Goal: Transaction & Acquisition: Purchase product/service

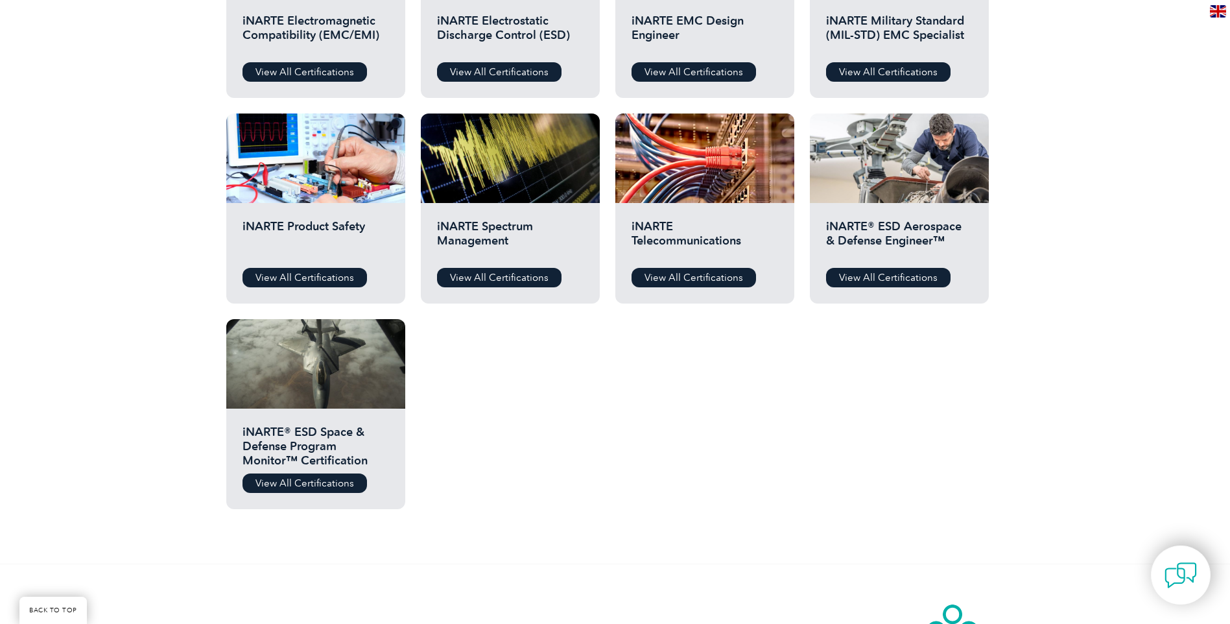
scroll to position [259, 0]
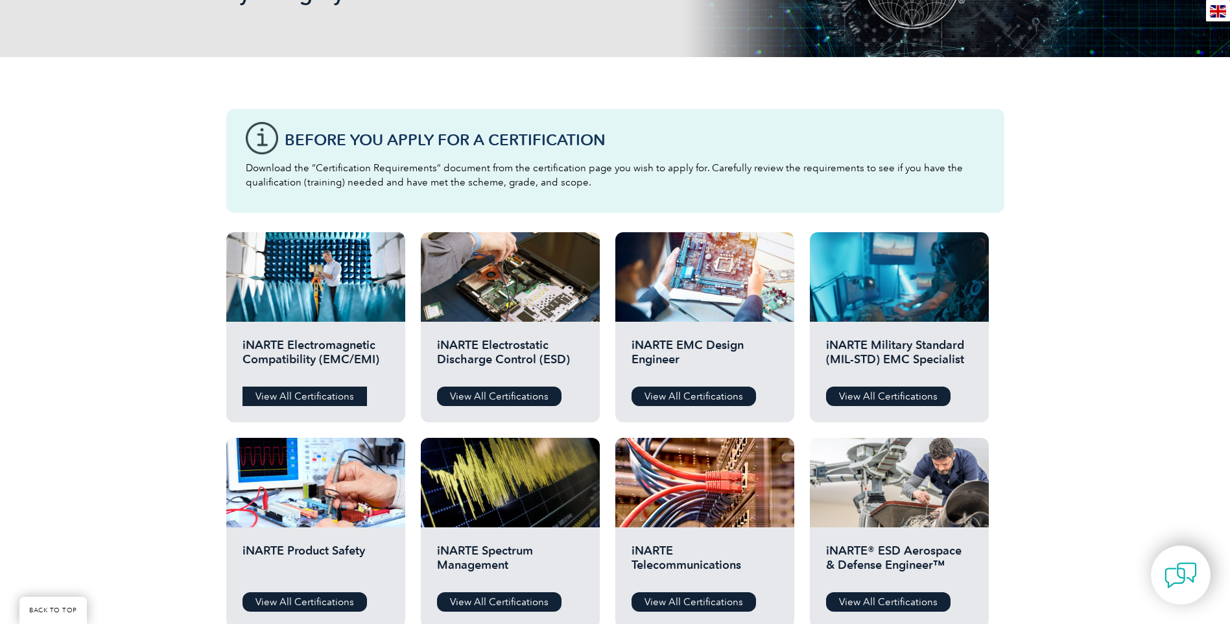
click at [329, 396] on link "View All Certifications" at bounding box center [304, 395] width 124 height 19
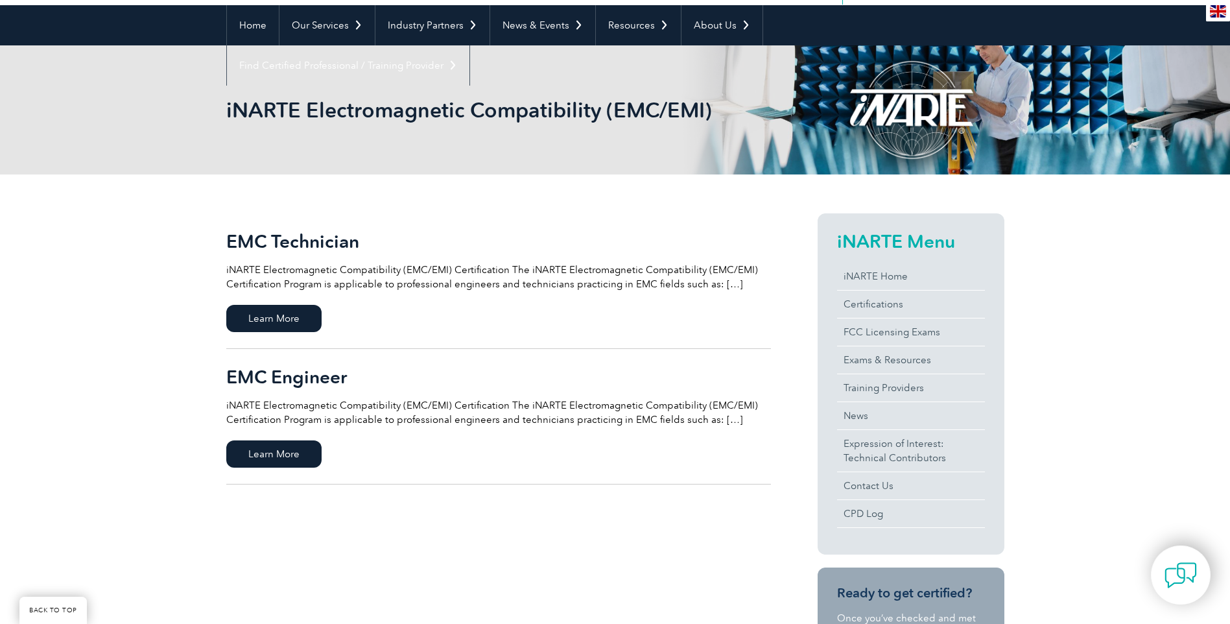
scroll to position [130, 0]
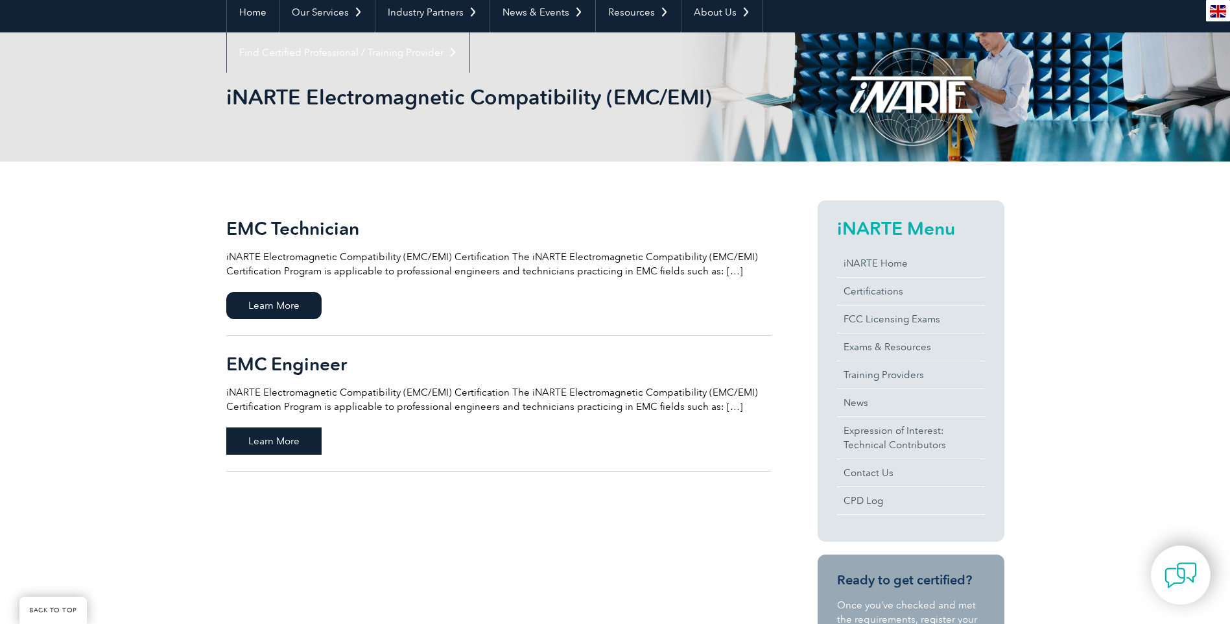
click at [309, 439] on span "Learn More" at bounding box center [273, 440] width 95 height 27
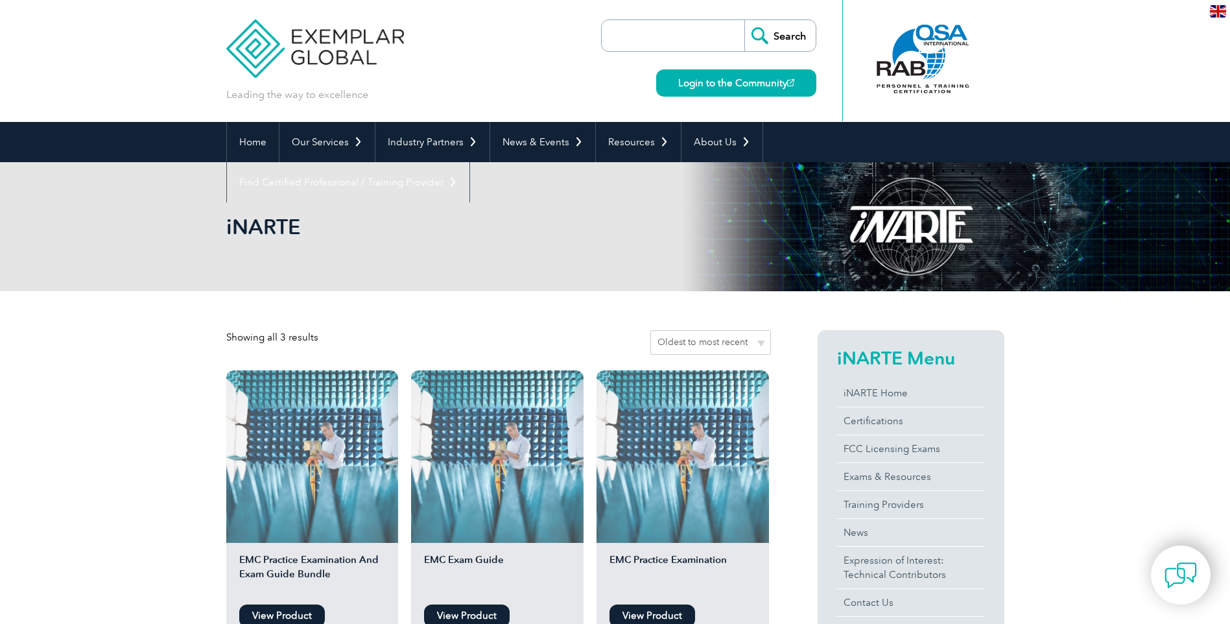
scroll to position [259, 0]
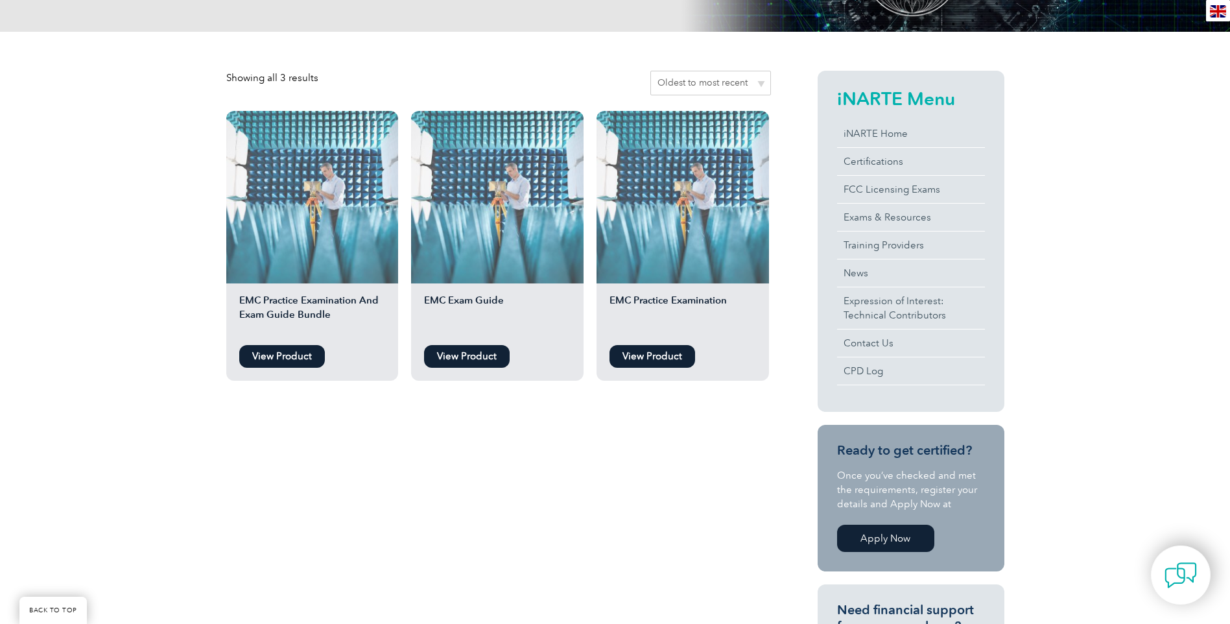
click at [287, 355] on link "View Product" at bounding box center [282, 356] width 86 height 23
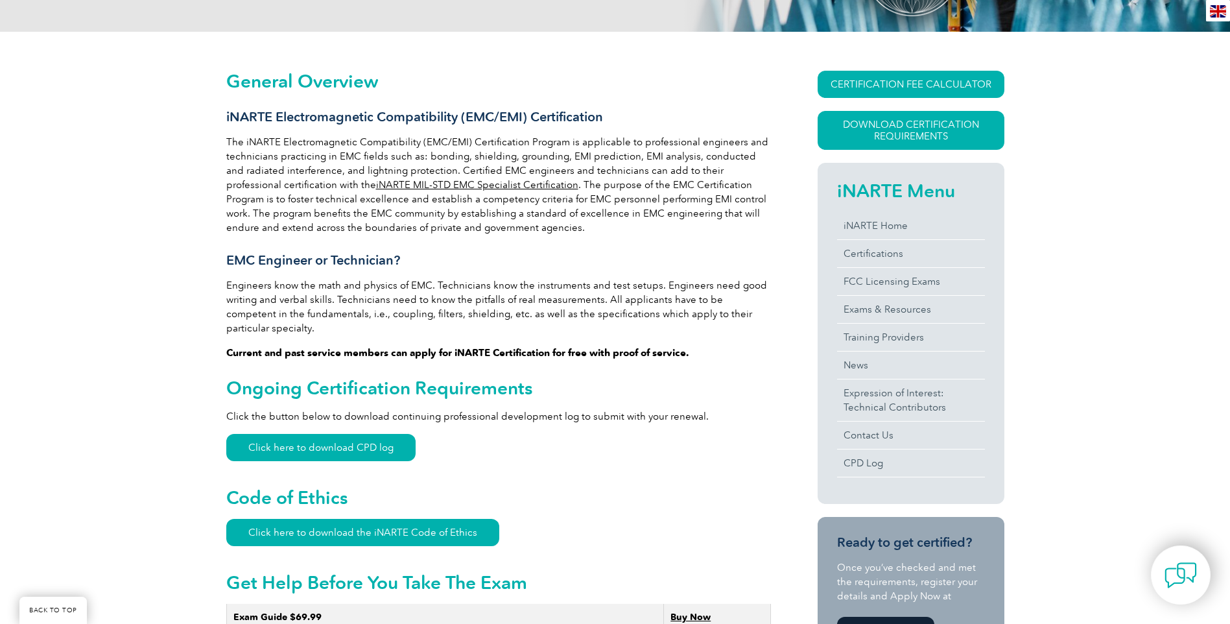
scroll to position [246, 0]
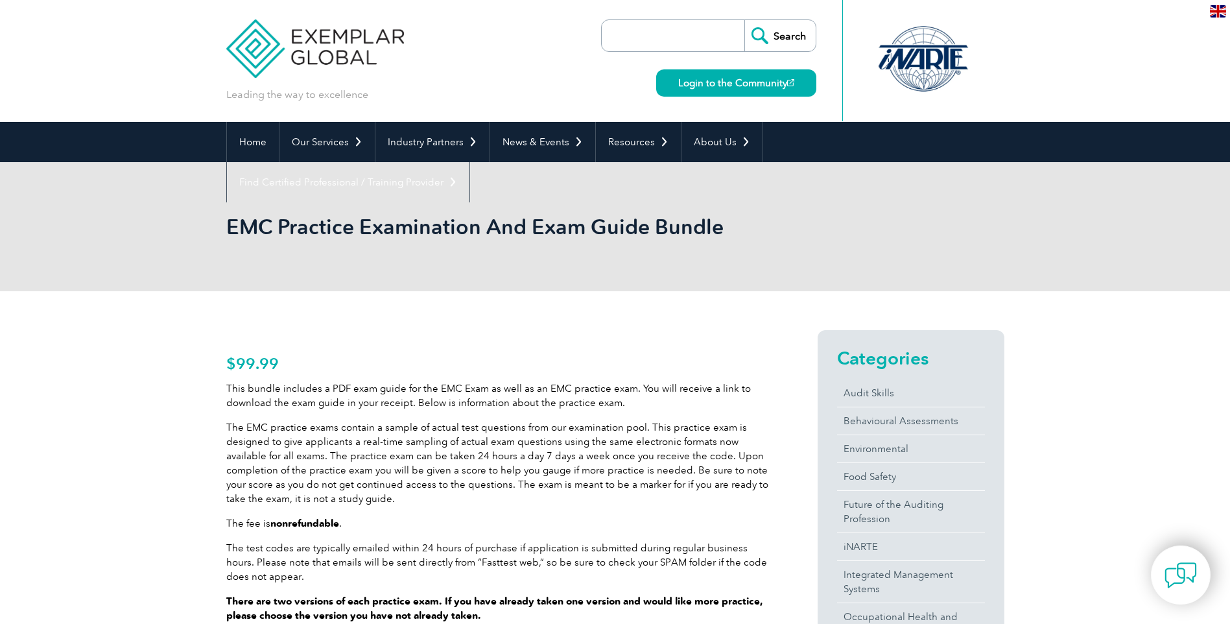
scroll to position [259, 0]
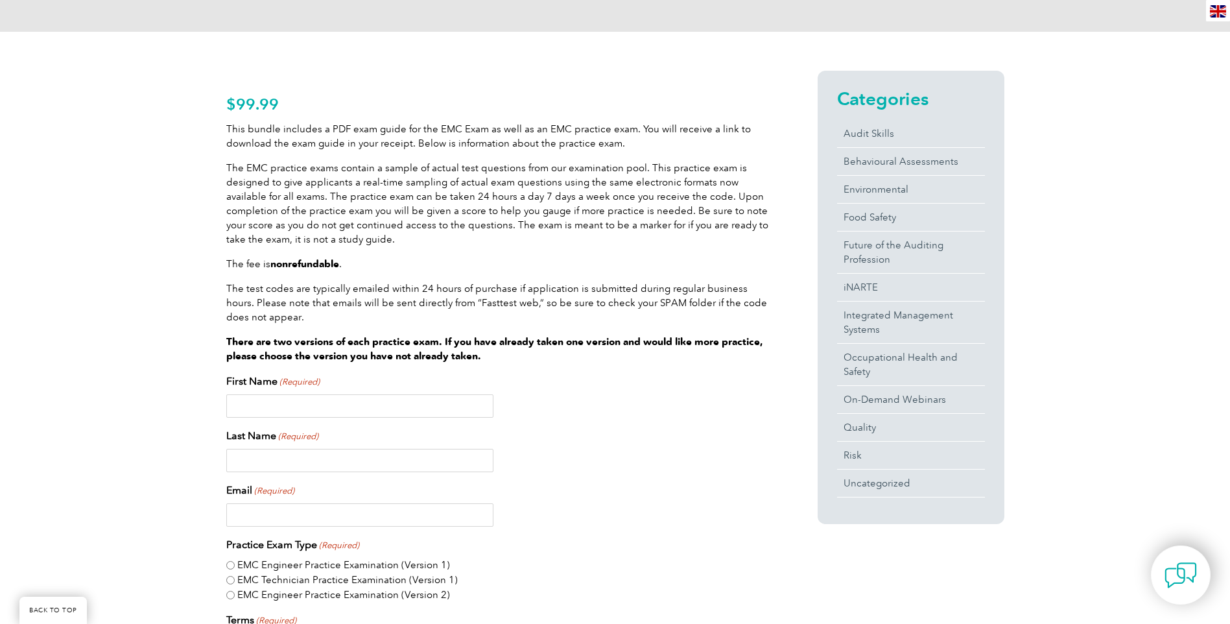
click at [384, 241] on p "The EMC practice exams contain a sample of actual test questions from our exami…" at bounding box center [498, 204] width 545 height 86
click at [309, 272] on div "This bundle includes a PDF exam guide for the EMC Exam as well as an EMC practi…" at bounding box center [498, 242] width 545 height 241
